Goal: Task Accomplishment & Management: Complete application form

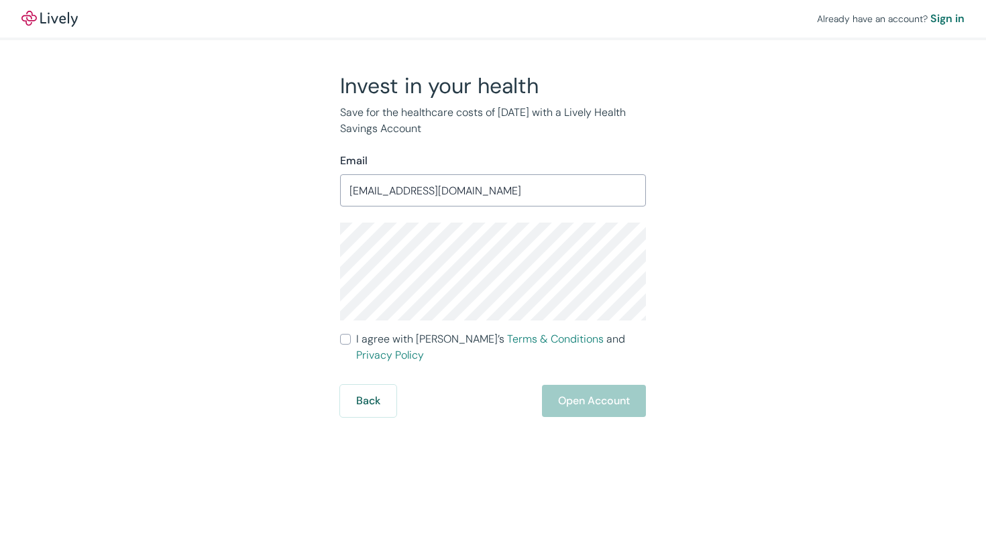
click at [347, 341] on input "I agree with Lively’s Terms & Conditions and Privacy Policy" at bounding box center [345, 339] width 11 height 11
checkbox input "true"
click at [597, 388] on button "Open Account" at bounding box center [594, 401] width 104 height 32
click at [597, 388] on div "Back Just a moment" at bounding box center [493, 401] width 306 height 32
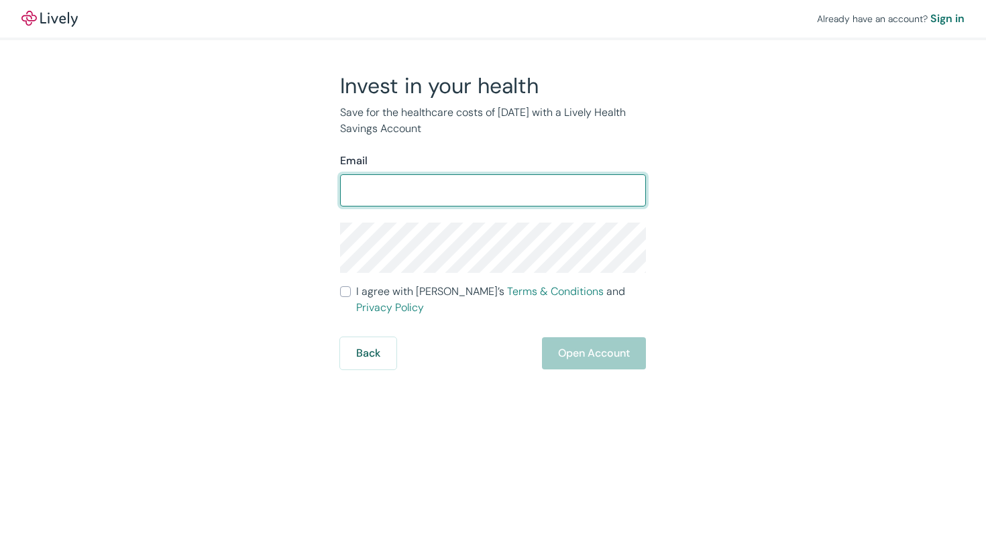
click at [343, 296] on form "Email ​ I agree with Lively’s Terms & Conditions and Privacy Policy Back Open A…" at bounding box center [493, 261] width 306 height 217
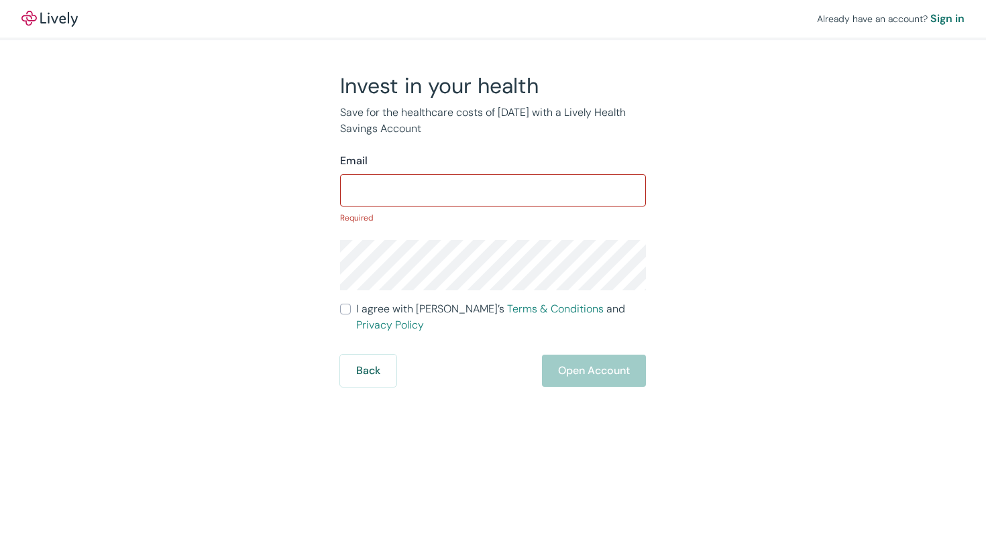
click at [343, 313] on input "I agree with Lively’s Terms & Conditions and Privacy Policy" at bounding box center [345, 309] width 11 height 11
checkbox input "true"
click at [390, 182] on input "Email" at bounding box center [493, 190] width 306 height 27
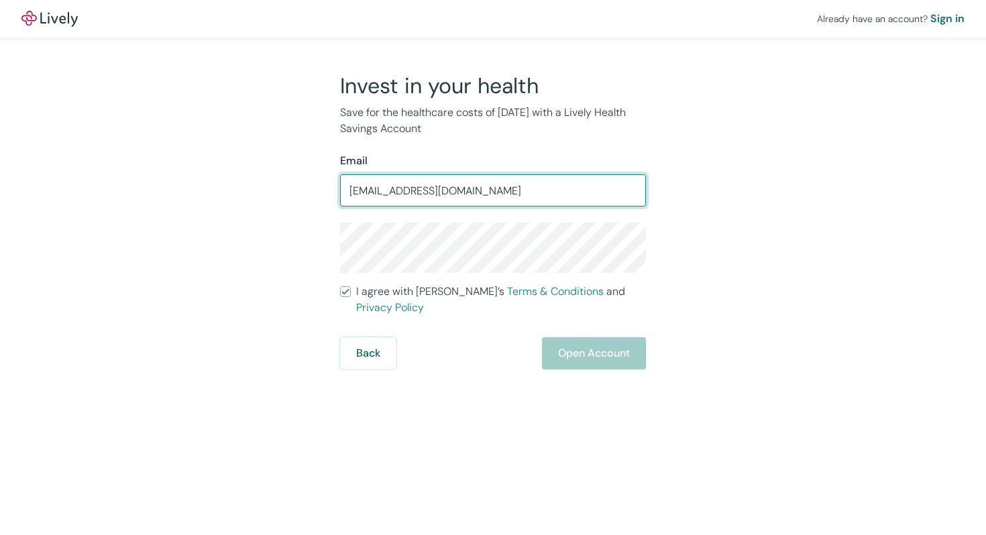
type input "henryvratliff@gmail.com"
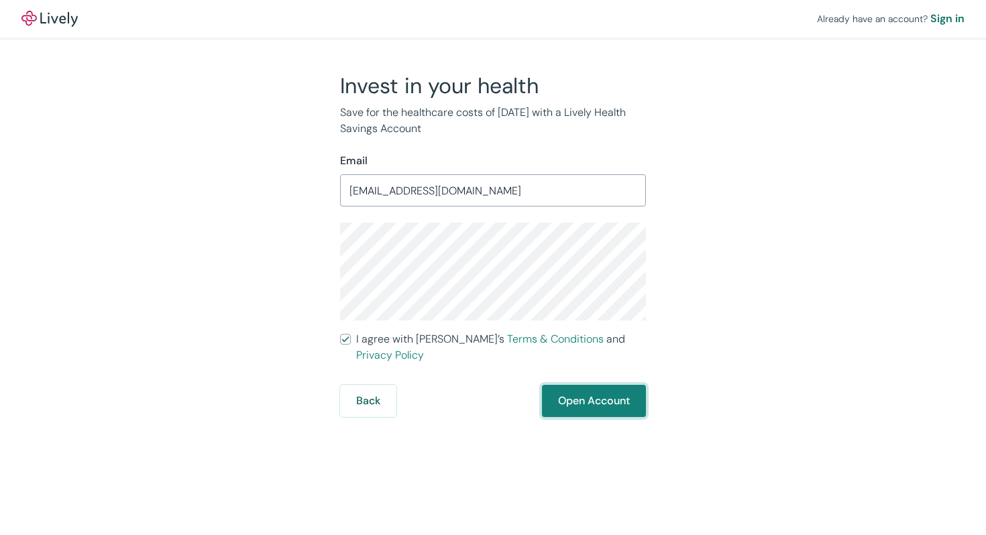
click at [629, 388] on button "Open Account" at bounding box center [594, 401] width 104 height 32
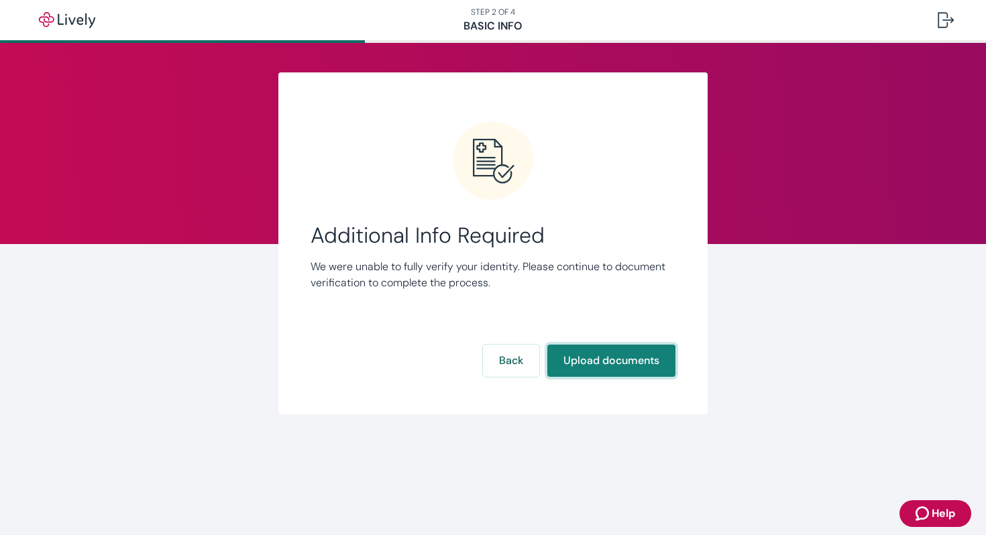
click at [614, 360] on button "Upload documents" at bounding box center [611, 361] width 128 height 32
click at [600, 366] on button "Upload documents" at bounding box center [611, 361] width 128 height 32
click at [625, 370] on button "Upload documents" at bounding box center [611, 361] width 128 height 32
click at [547, 304] on div "Additional Info Required We were unable to fully verify your identity. Please c…" at bounding box center [493, 252] width 365 height 262
click at [575, 360] on button "Upload documents" at bounding box center [611, 361] width 128 height 32
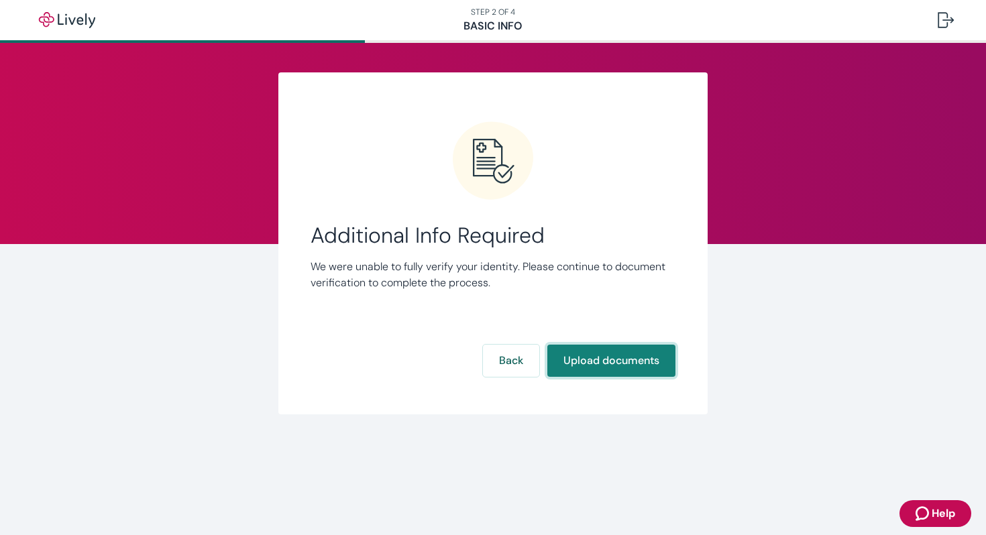
click at [627, 359] on button "Upload documents" at bounding box center [611, 361] width 128 height 32
click at [605, 355] on button "Upload documents" at bounding box center [611, 361] width 128 height 32
click at [507, 302] on div "Additional Info Required We were unable to fully verify your identity. Please c…" at bounding box center [493, 252] width 365 height 262
click at [613, 364] on button "Upload documents" at bounding box center [611, 361] width 128 height 32
click at [598, 370] on button "Upload documents" at bounding box center [611, 361] width 128 height 32
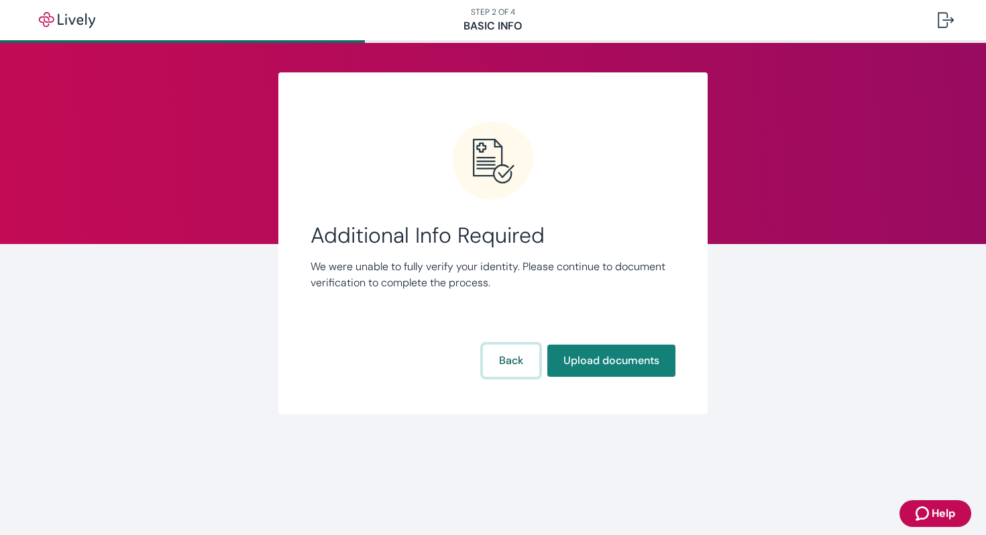
click at [511, 357] on button "Back" at bounding box center [511, 361] width 56 height 32
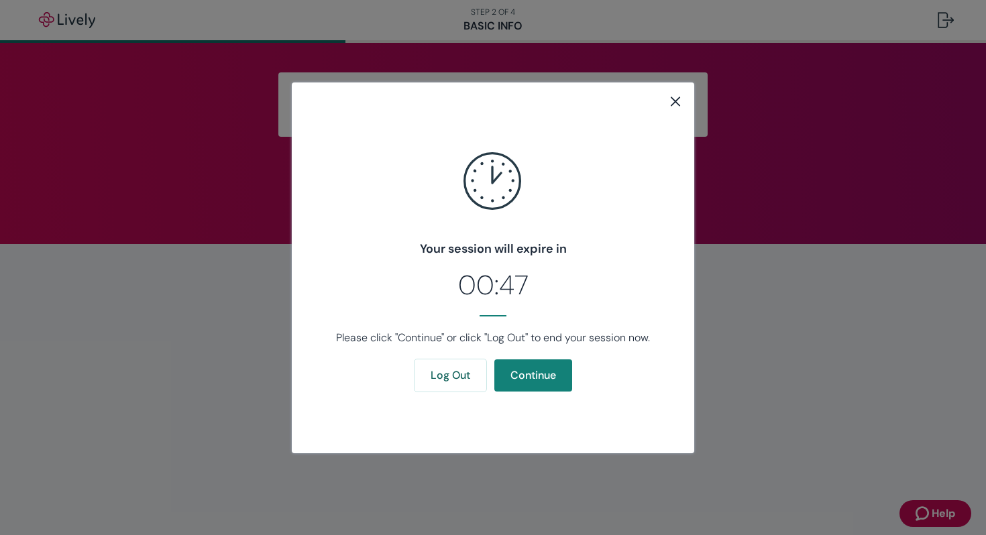
scroll to position [258, 0]
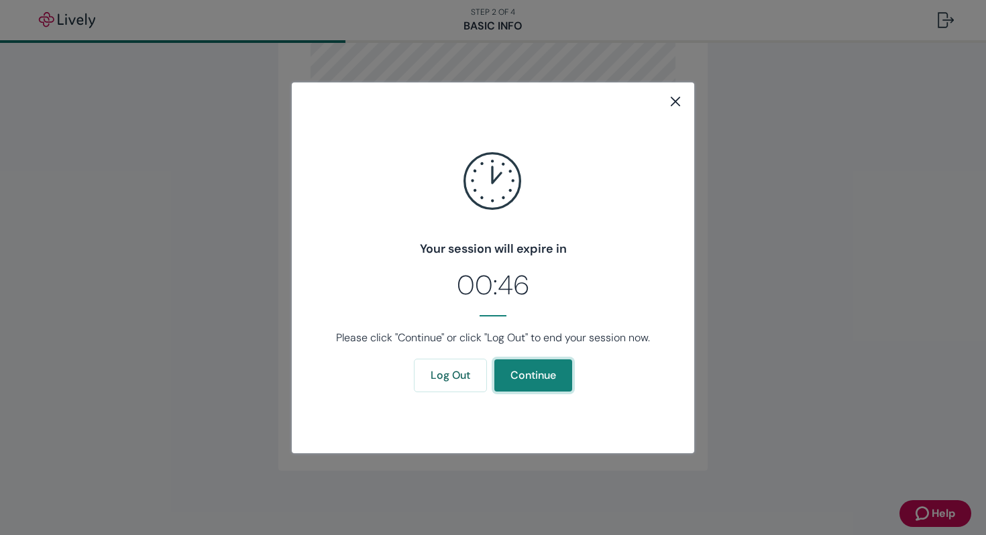
click at [514, 370] on button "Continue" at bounding box center [533, 376] width 78 height 32
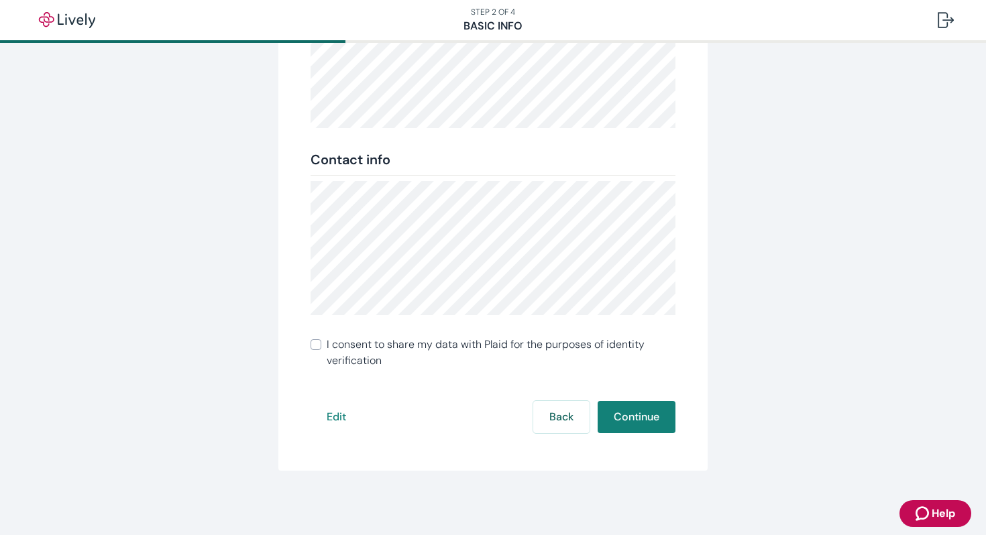
click at [311, 344] on input "I consent to share my data with Plaid for the purposes of identity verification" at bounding box center [316, 344] width 11 height 11
checkbox input "true"
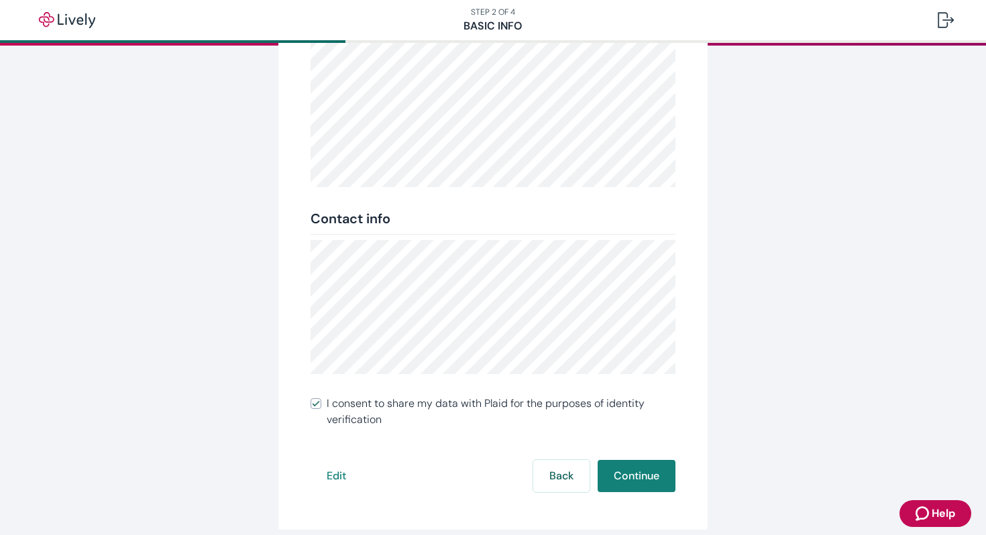
scroll to position [225, 0]
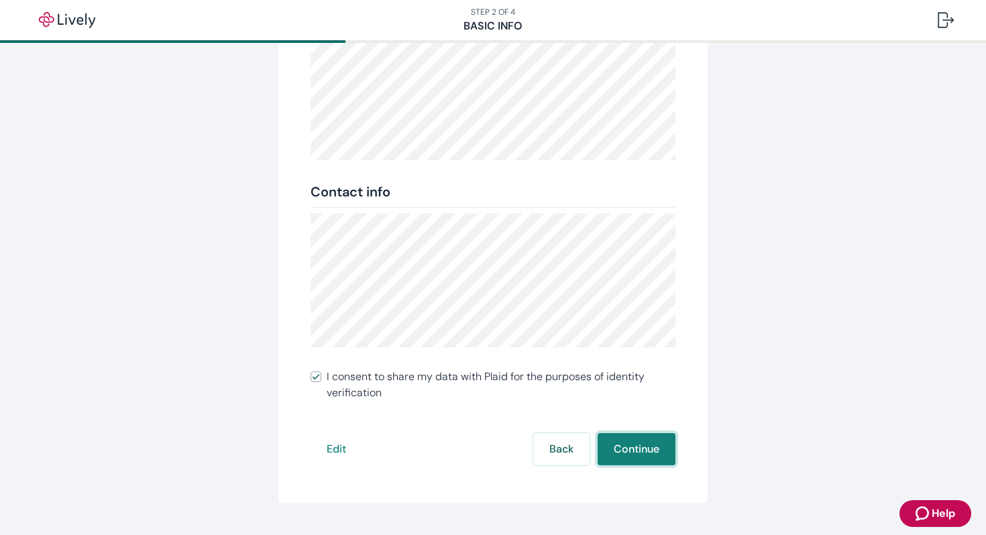
click at [615, 449] on button "Continue" at bounding box center [637, 449] width 78 height 32
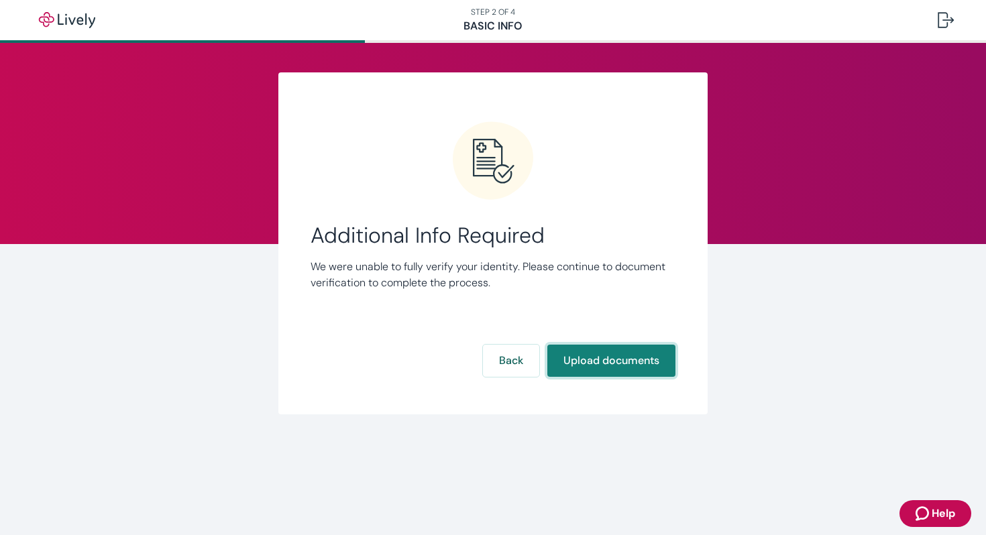
click at [630, 367] on button "Upload documents" at bounding box center [611, 361] width 128 height 32
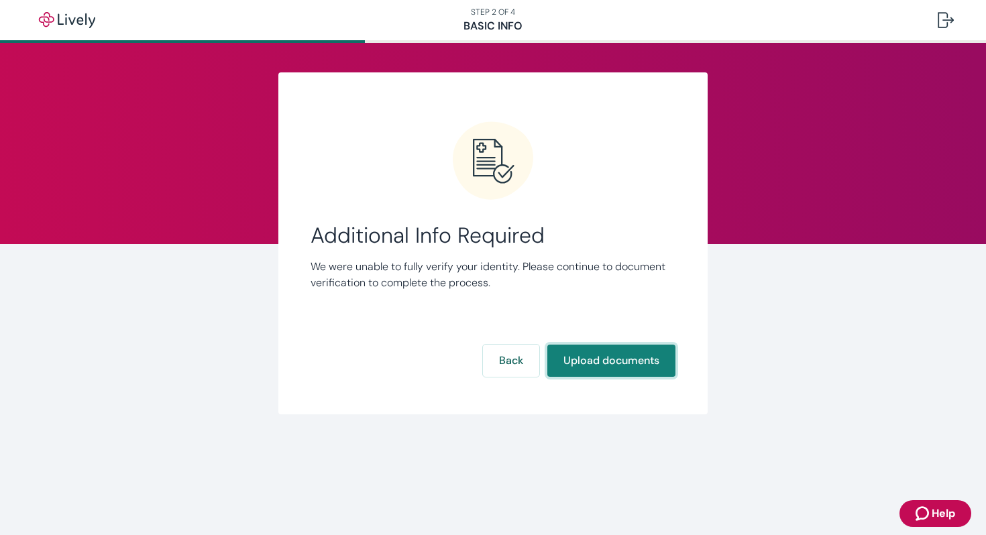
click at [630, 367] on button "Upload documents" at bounding box center [611, 361] width 128 height 32
click at [638, 228] on span "Additional Info Required" at bounding box center [493, 235] width 365 height 25
click at [623, 220] on div "Additional Info Required We were unable to fully verify your identity. Please c…" at bounding box center [493, 252] width 365 height 262
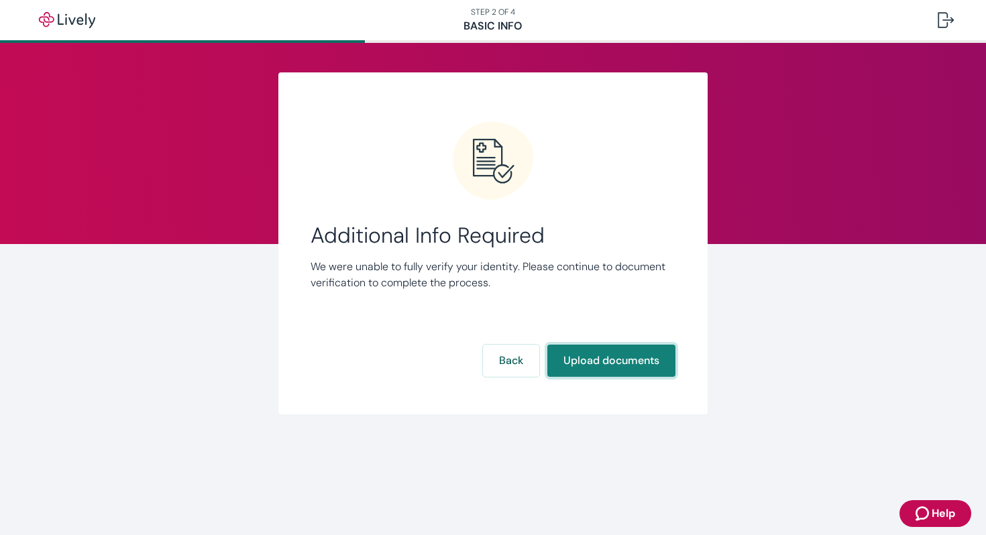
click at [623, 358] on button "Upload documents" at bounding box center [611, 361] width 128 height 32
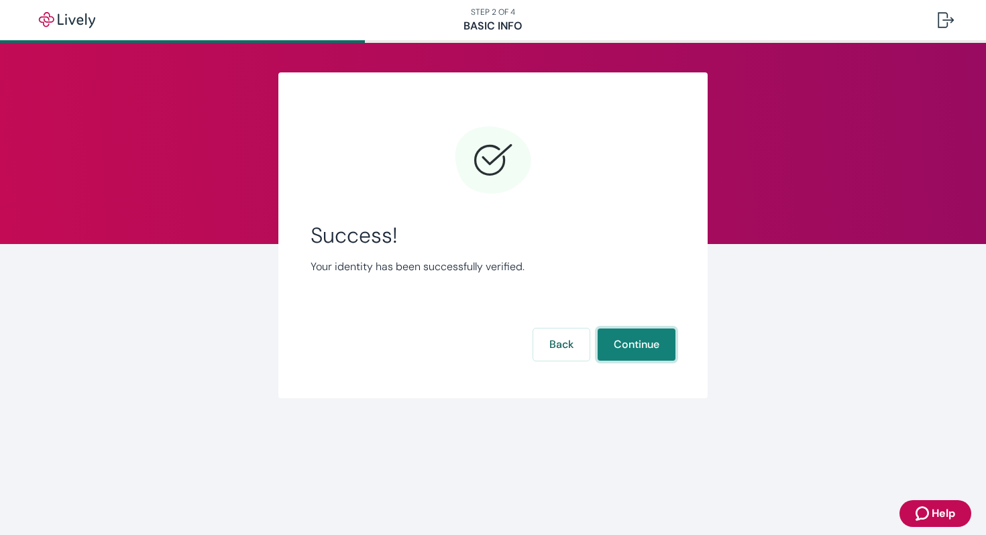
click at [650, 333] on button "Continue" at bounding box center [637, 345] width 78 height 32
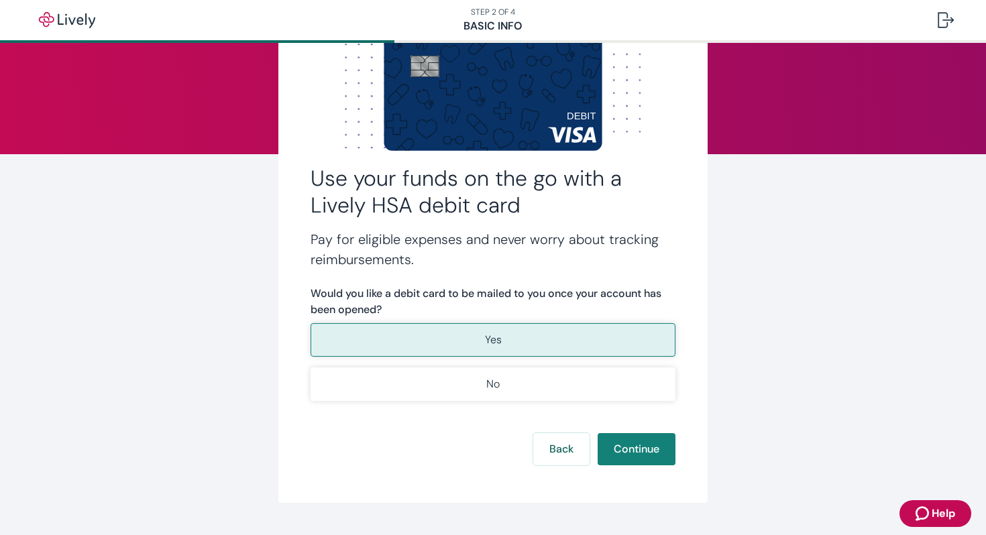
scroll to position [78, 0]
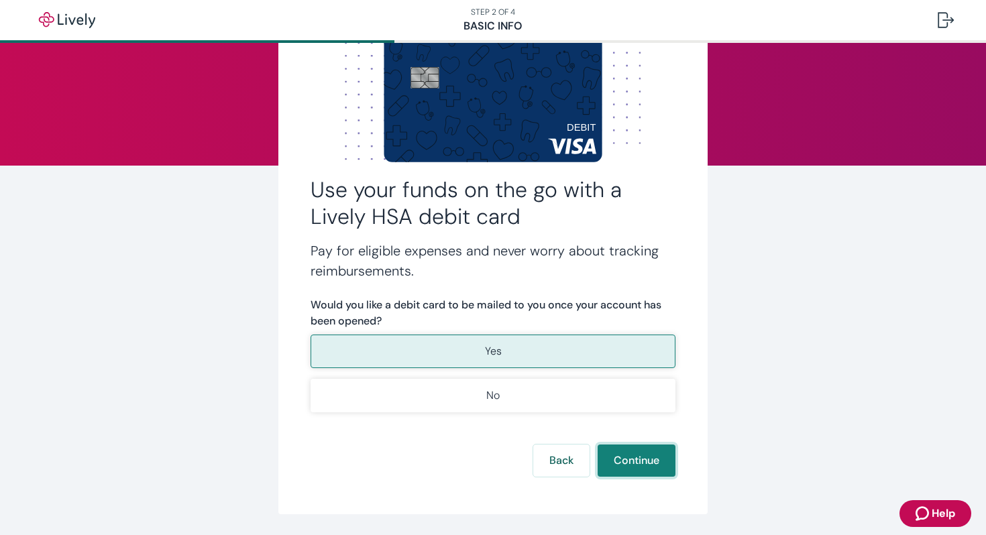
click at [624, 464] on button "Continue" at bounding box center [637, 461] width 78 height 32
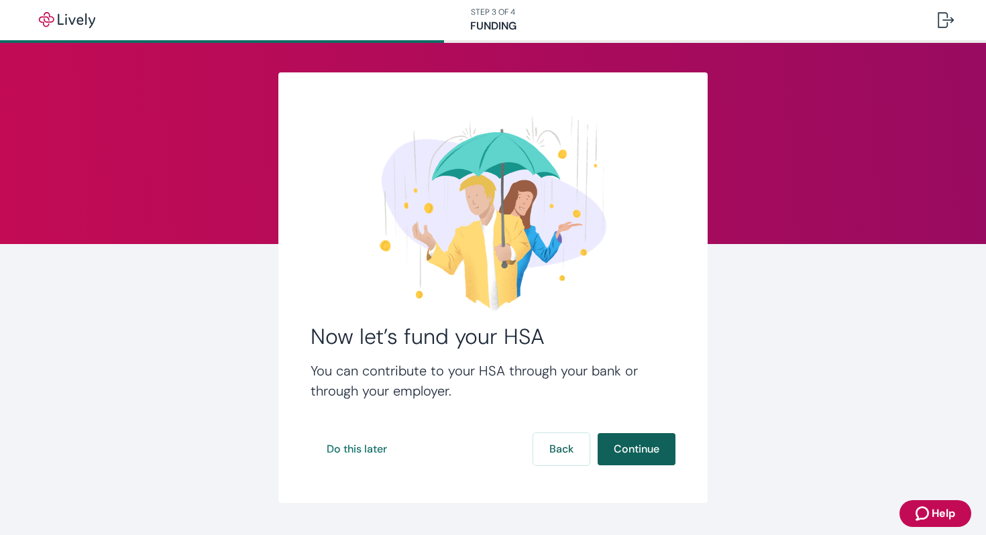
click at [639, 445] on button "Continue" at bounding box center [637, 449] width 78 height 32
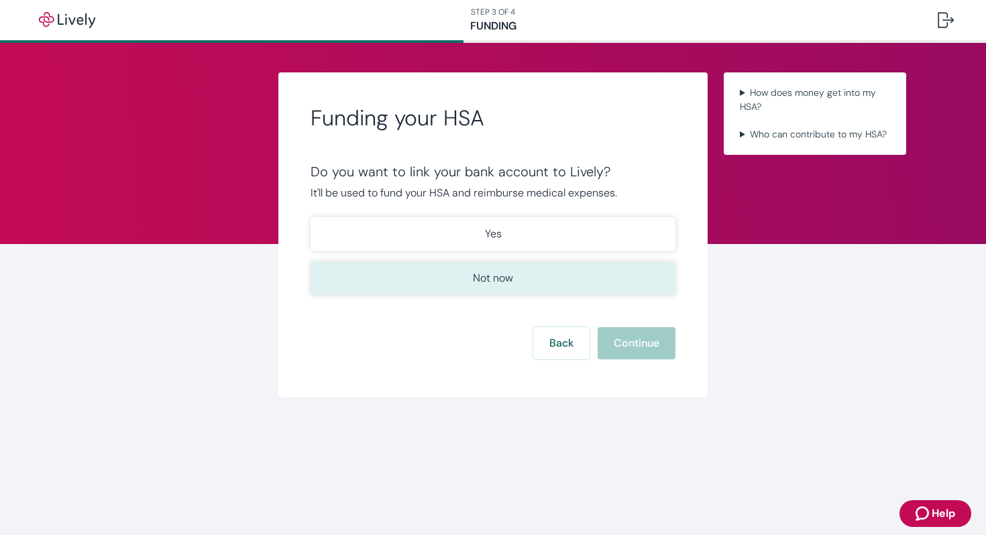
click at [386, 272] on button "Not now" at bounding box center [493, 279] width 365 height 34
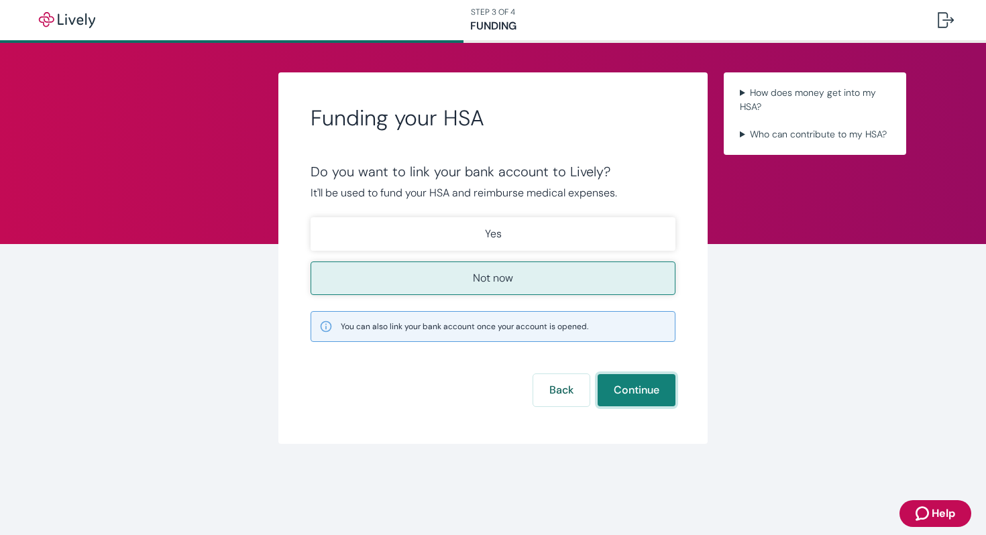
click at [636, 398] on button "Continue" at bounding box center [637, 390] width 78 height 32
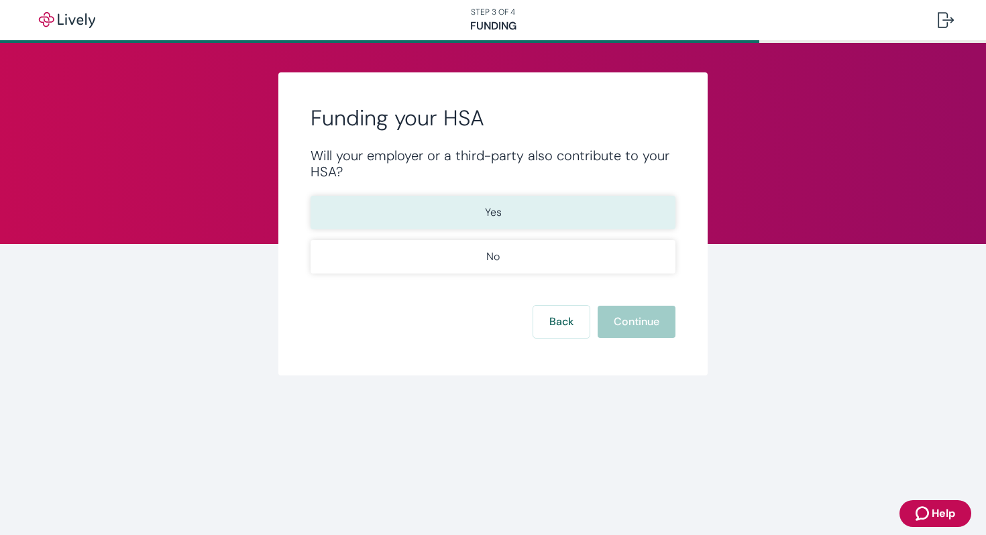
click at [521, 215] on button "Yes" at bounding box center [493, 213] width 365 height 34
click at [639, 328] on button "Continue" at bounding box center [637, 322] width 78 height 32
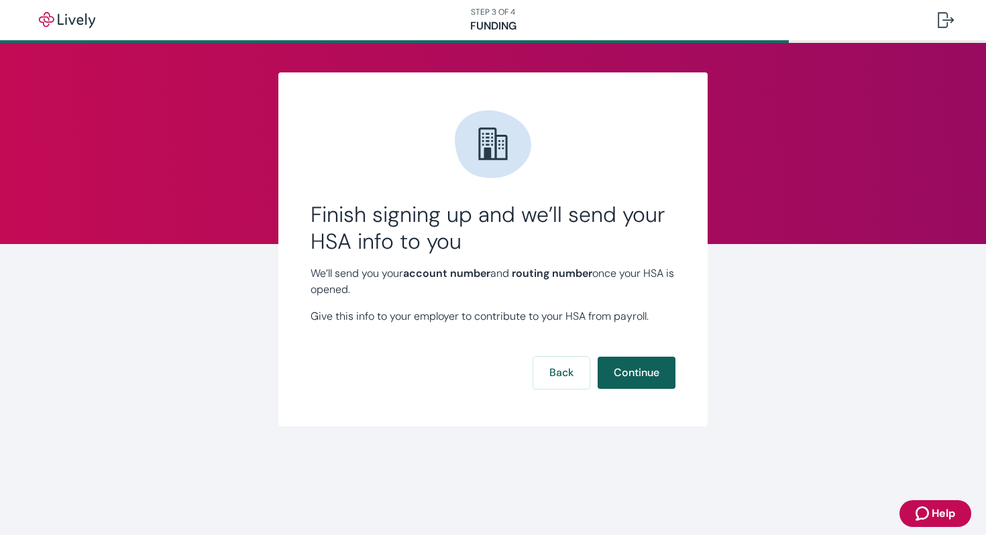
click at [637, 376] on button "Continue" at bounding box center [637, 373] width 78 height 32
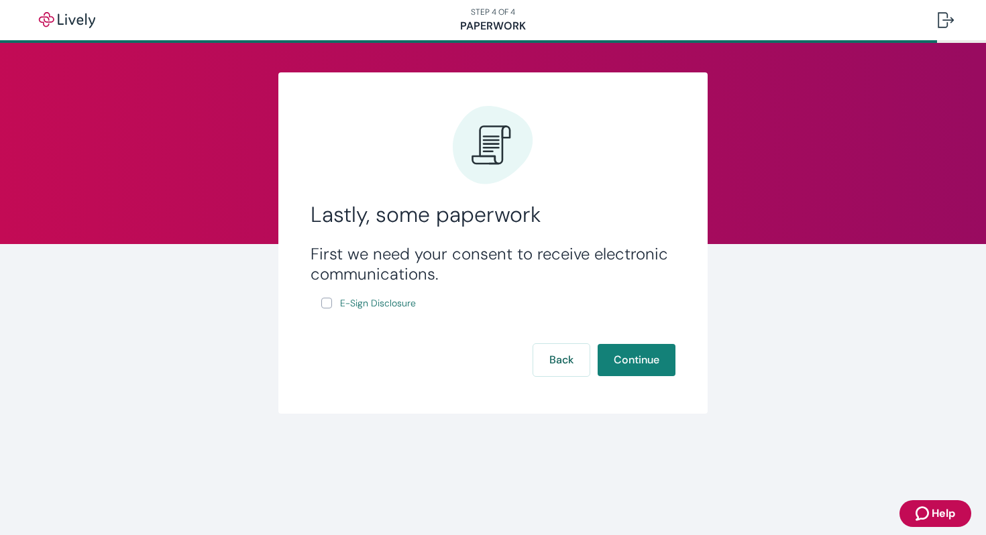
click at [325, 300] on input "E-Sign Disclosure" at bounding box center [326, 303] width 11 height 11
checkbox input "true"
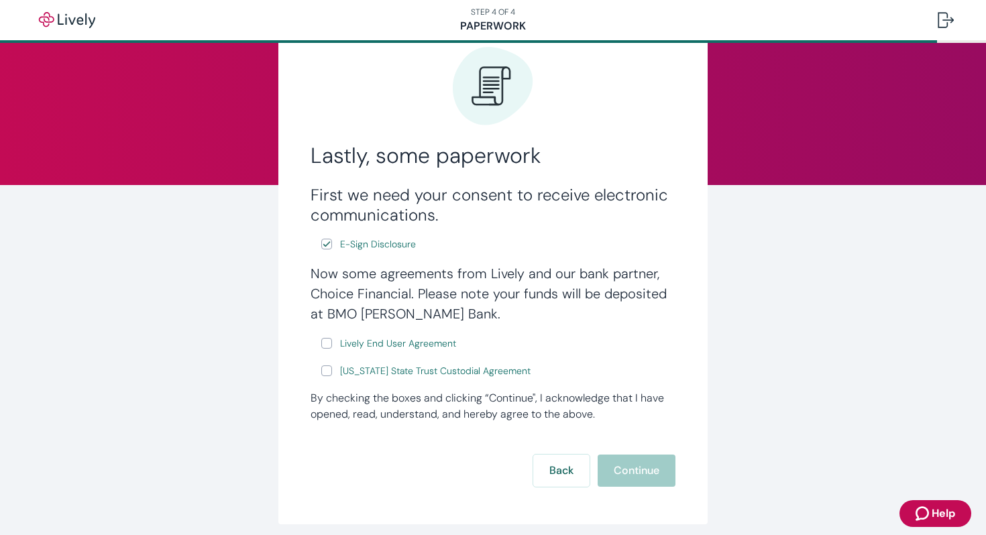
scroll to position [70, 0]
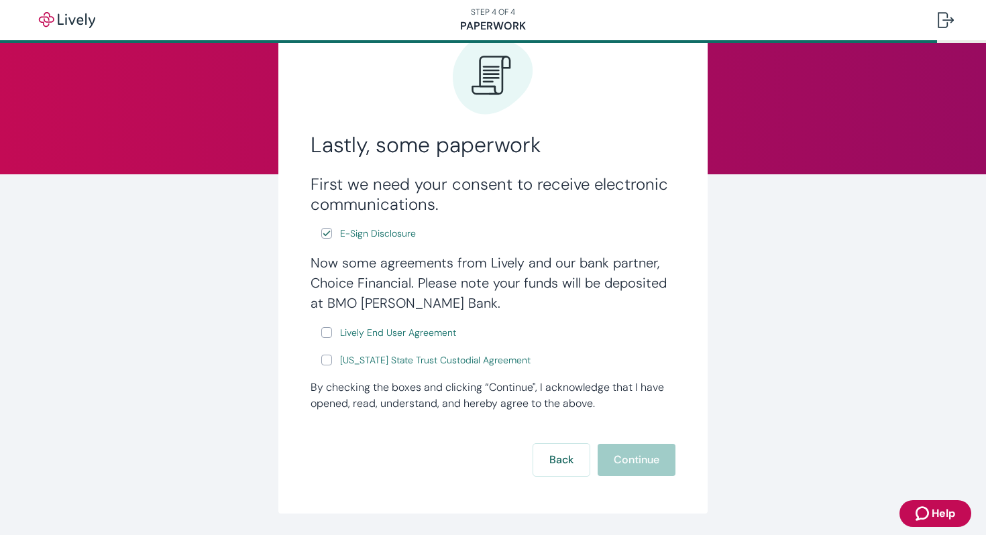
click at [325, 331] on input "Lively End User Agreement" at bounding box center [326, 332] width 11 height 11
checkbox input "true"
click at [323, 363] on input "[US_STATE] State Trust Custodial Agreement" at bounding box center [326, 360] width 11 height 11
checkbox input "true"
click at [657, 461] on button "Continue" at bounding box center [637, 460] width 78 height 32
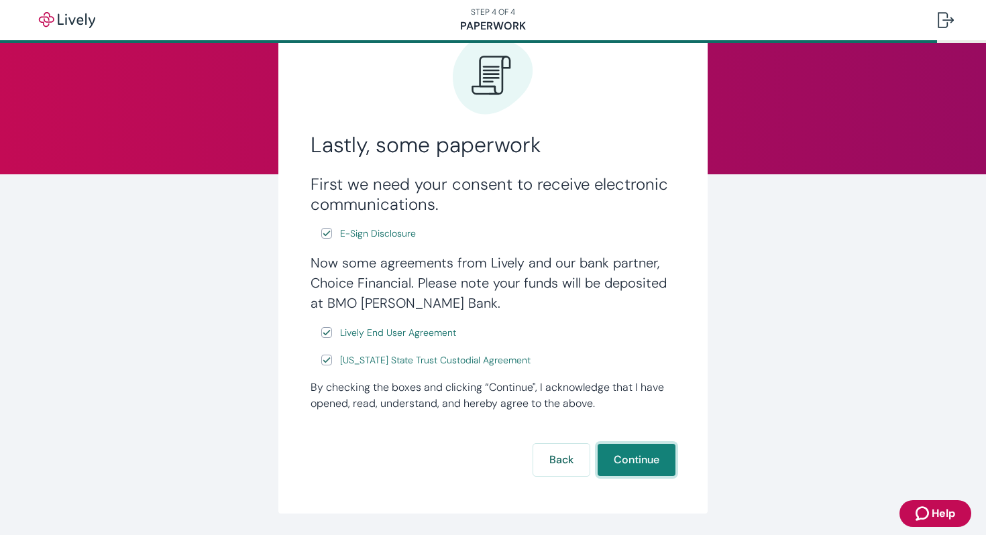
click at [639, 460] on button "Continue" at bounding box center [637, 460] width 78 height 32
